Goal: Task Accomplishment & Management: Complete application form

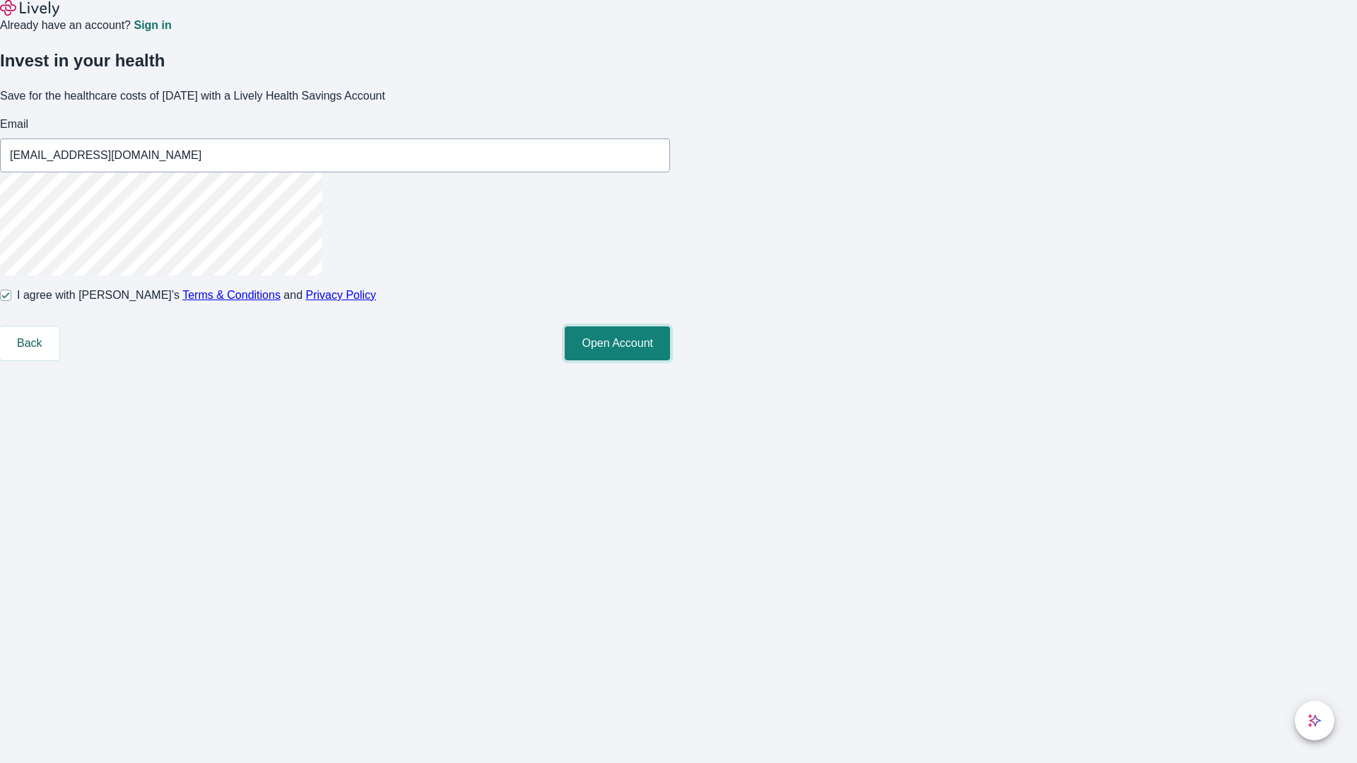
click at [670, 360] on button "Open Account" at bounding box center [617, 343] width 105 height 34
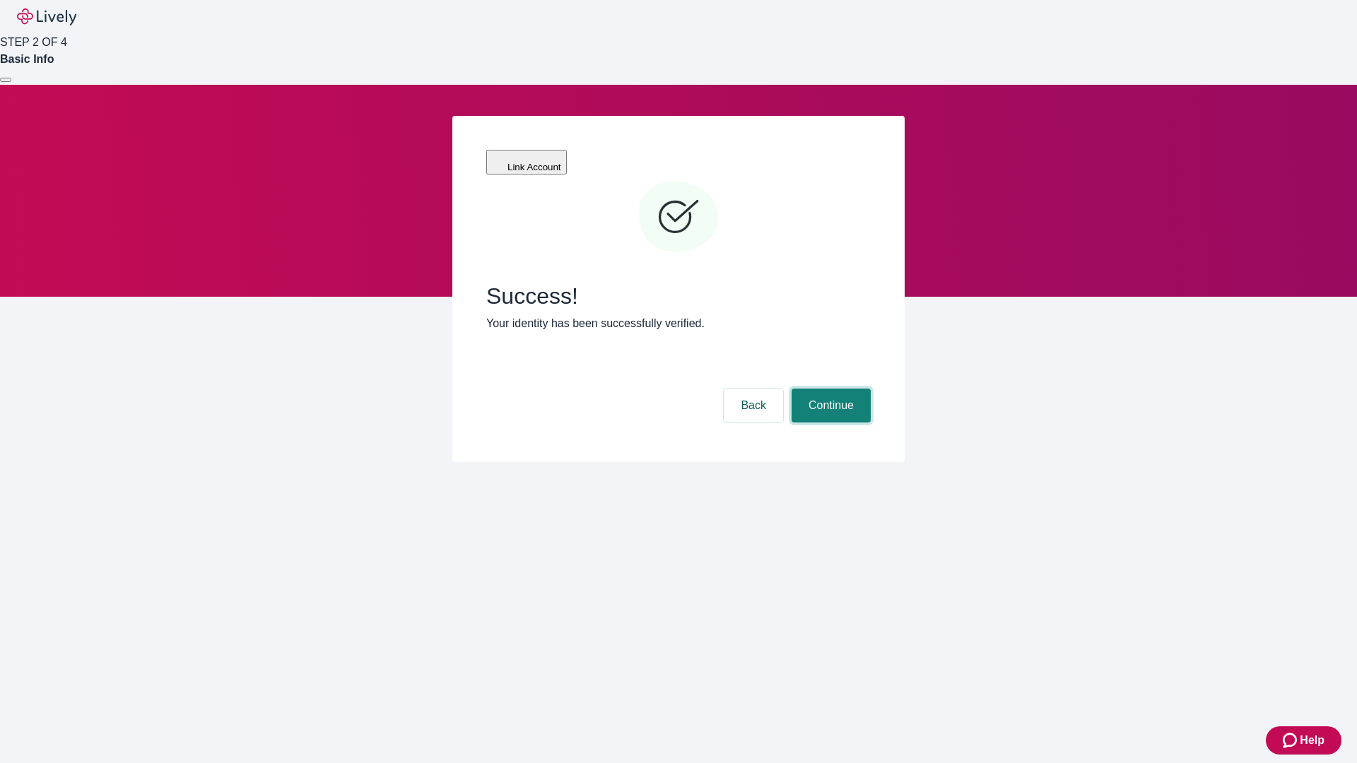
click at [829, 389] on button "Continue" at bounding box center [830, 406] width 79 height 34
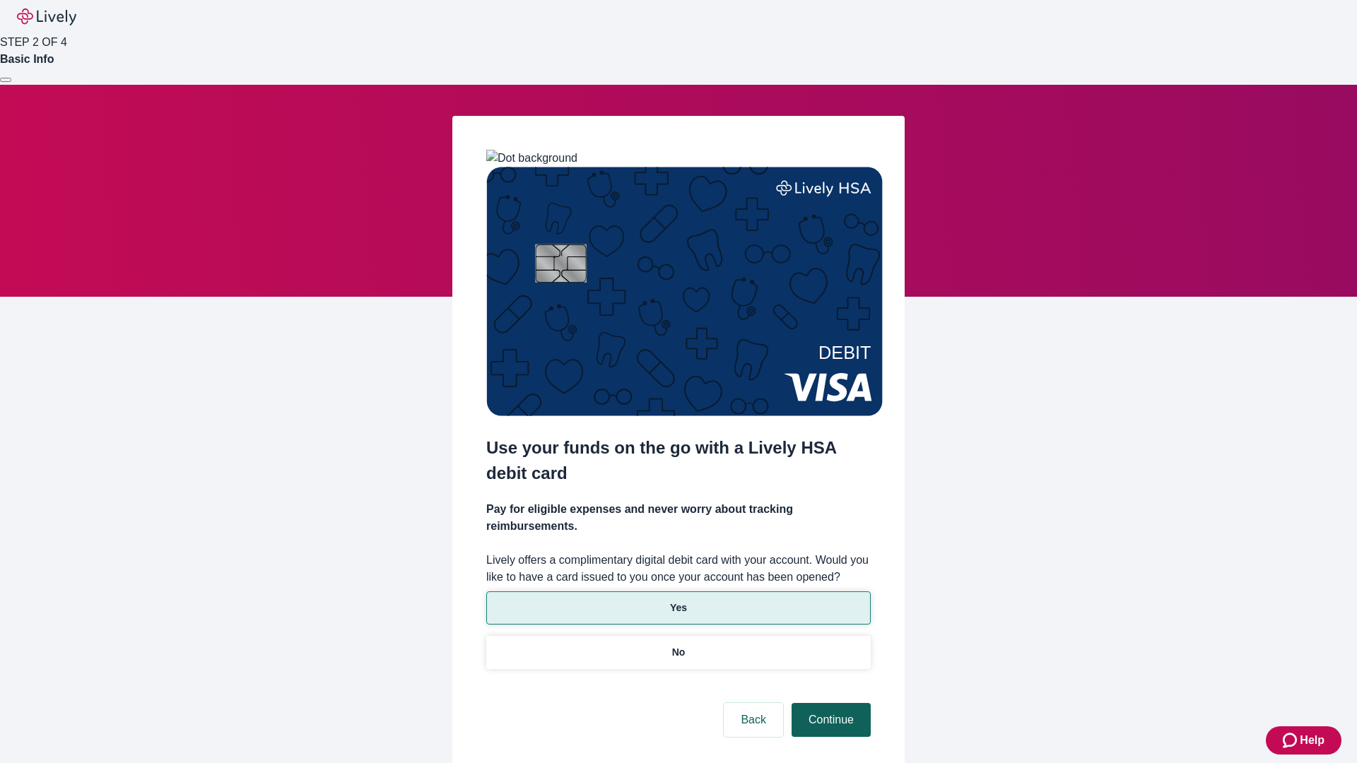
click at [678, 601] on p "Yes" at bounding box center [678, 608] width 17 height 15
click at [829, 703] on button "Continue" at bounding box center [830, 720] width 79 height 34
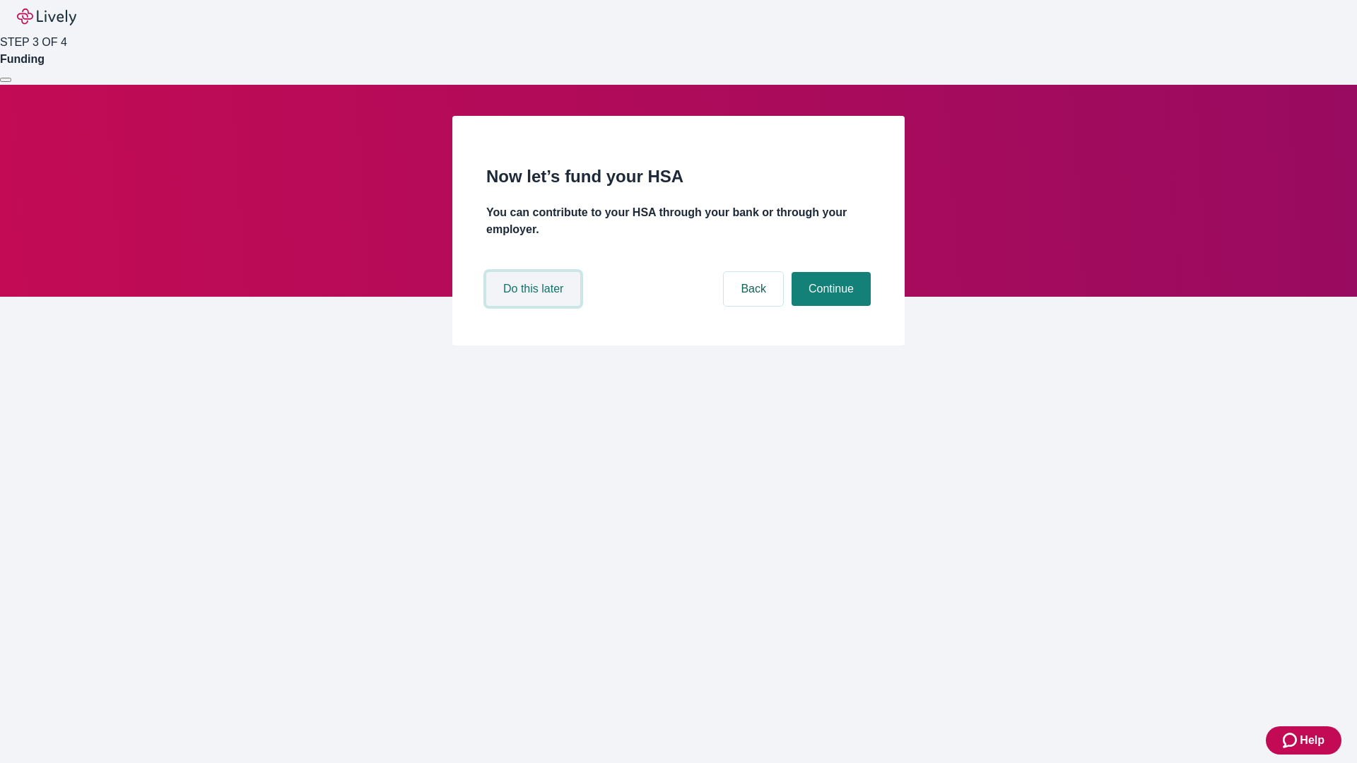
click at [535, 306] on button "Do this later" at bounding box center [533, 289] width 94 height 34
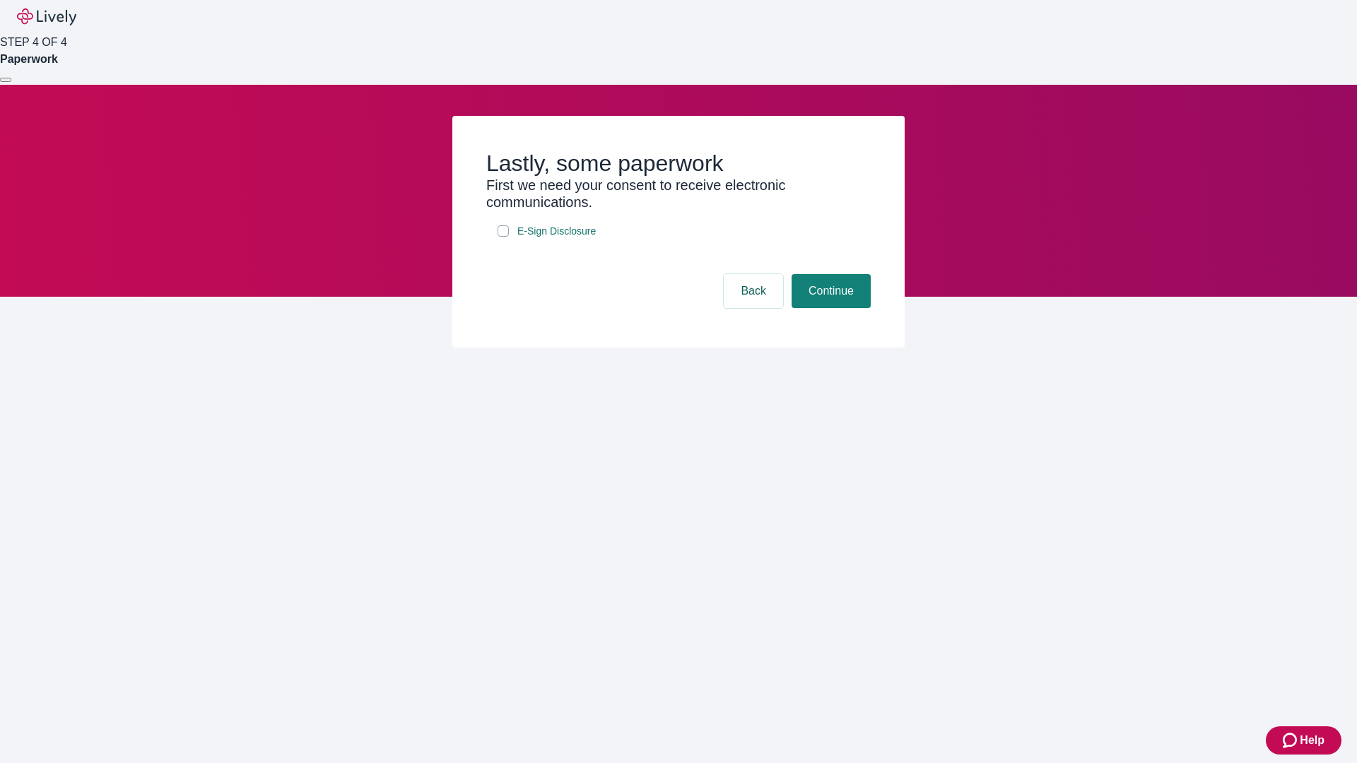
click at [503, 237] on input "E-Sign Disclosure" at bounding box center [503, 230] width 11 height 11
checkbox input "true"
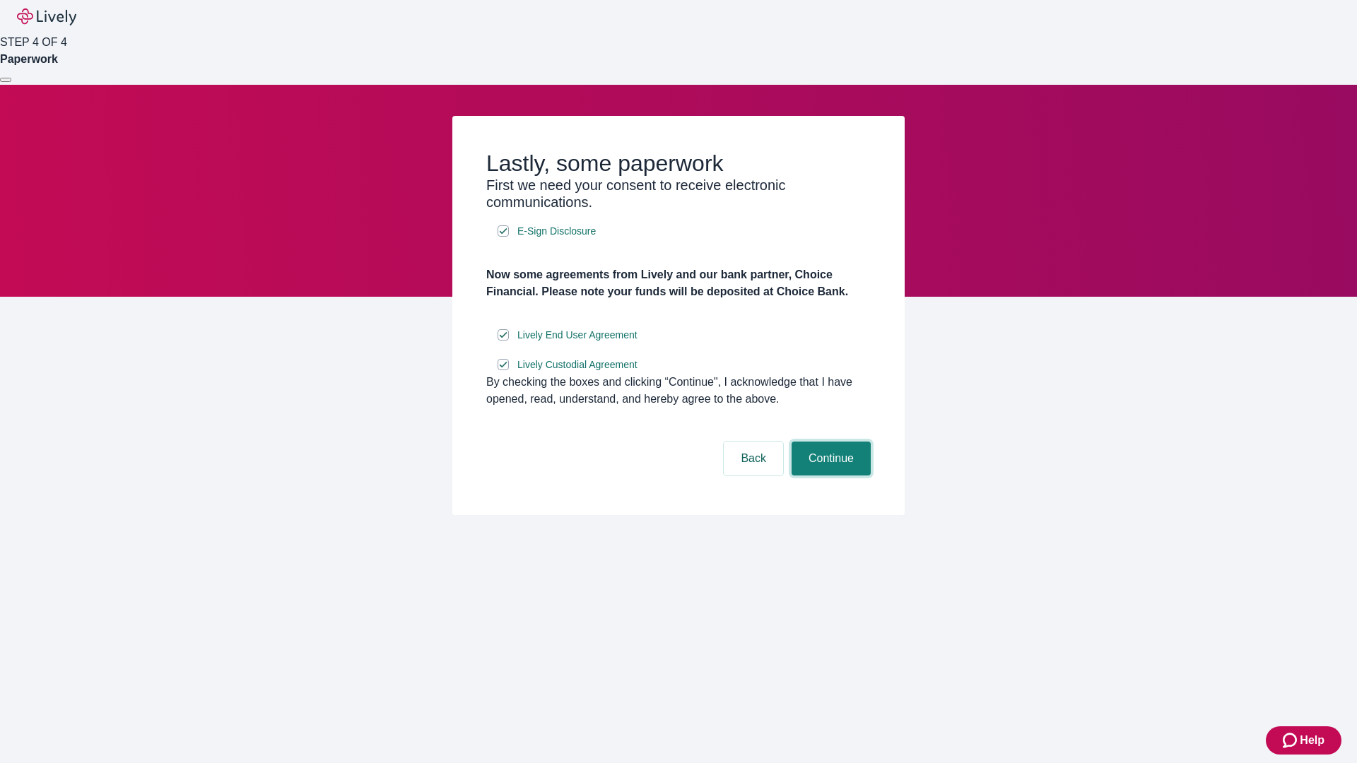
click at [829, 476] on button "Continue" at bounding box center [830, 459] width 79 height 34
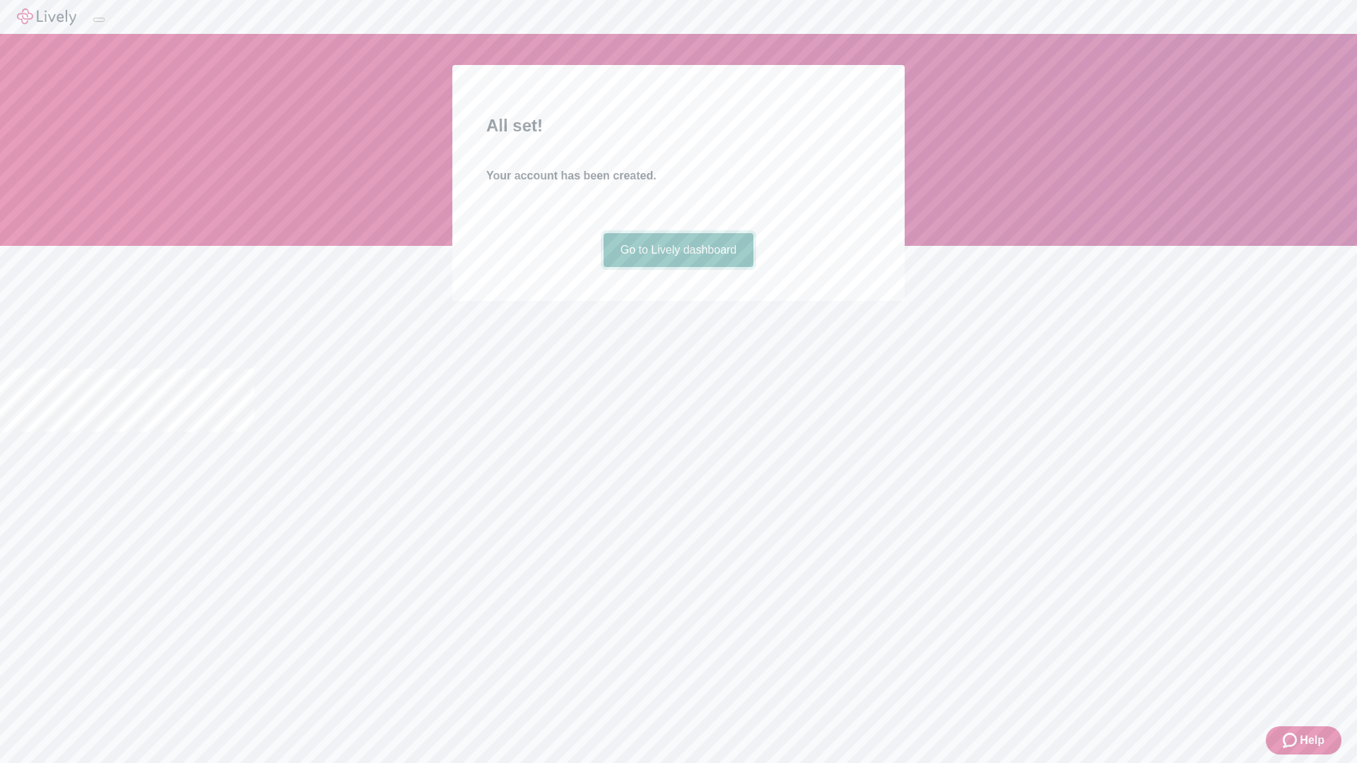
click at [678, 267] on link "Go to Lively dashboard" at bounding box center [679, 250] width 151 height 34
